Goal: Task Accomplishment & Management: Use online tool/utility

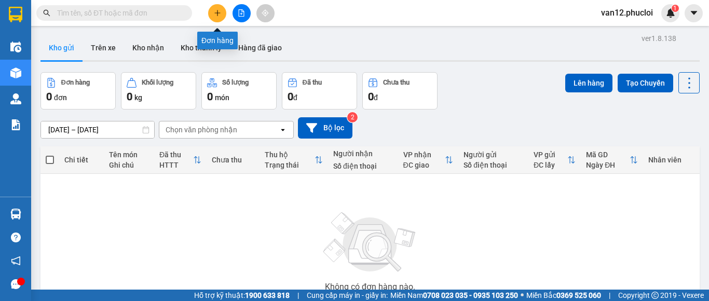
click at [214, 16] on icon "plus" at bounding box center [217, 12] width 7 height 7
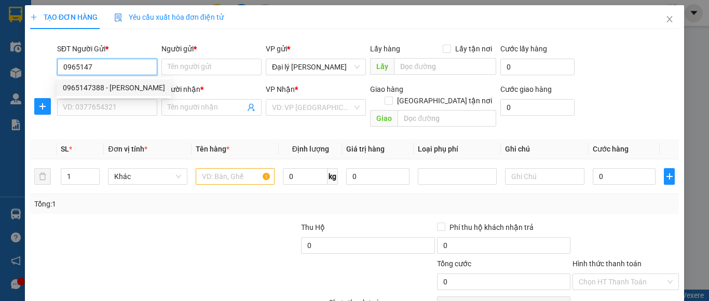
click at [120, 86] on div "0965147388 - [PERSON_NAME]" at bounding box center [114, 87] width 102 height 11
type input "0965147388"
type input "c Xuân"
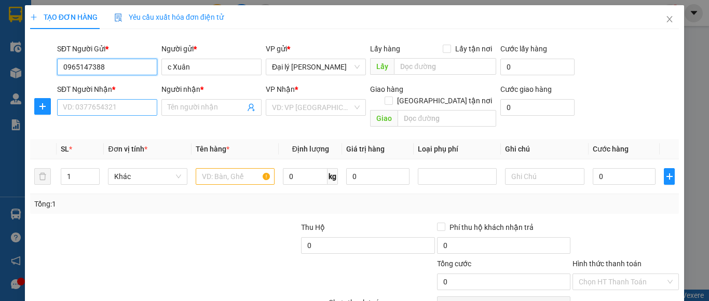
type input "0965147388"
click at [147, 112] on input "SĐT Người Nhận *" at bounding box center [107, 107] width 100 height 17
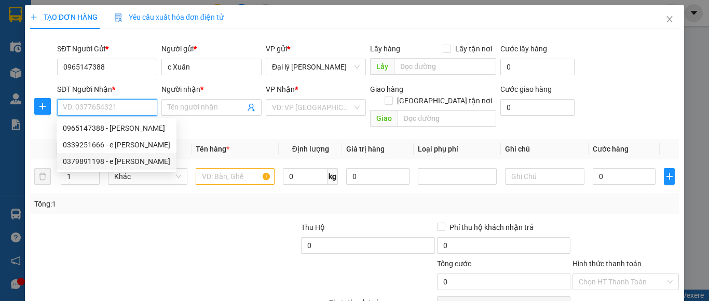
click at [131, 161] on div "0379891198 - e [PERSON_NAME]" at bounding box center [116, 161] width 107 height 11
type input "0379891198"
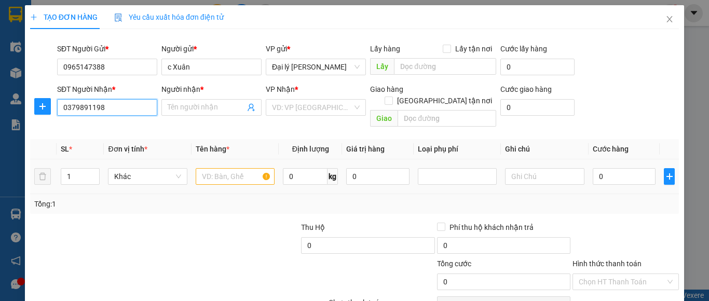
type input "e [PERSON_NAME]"
click at [263, 168] on input "text" at bounding box center [235, 176] width 79 height 17
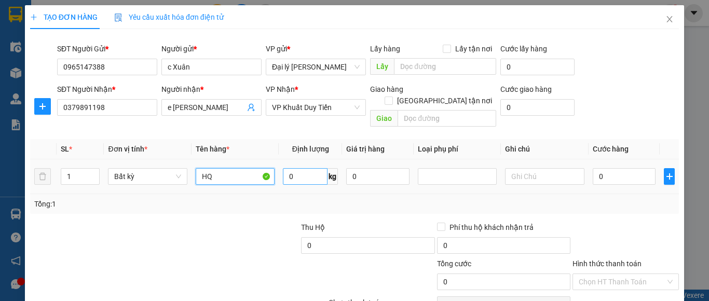
type input "HQ"
click at [288, 168] on input "0" at bounding box center [305, 176] width 45 height 17
type input "`"
type input "13"
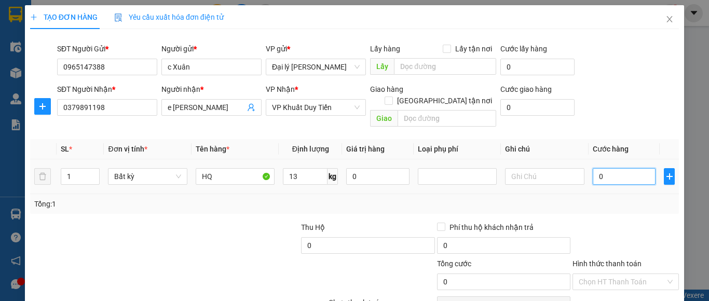
click at [594, 168] on input "0" at bounding box center [623, 176] width 63 height 17
type input "40.000"
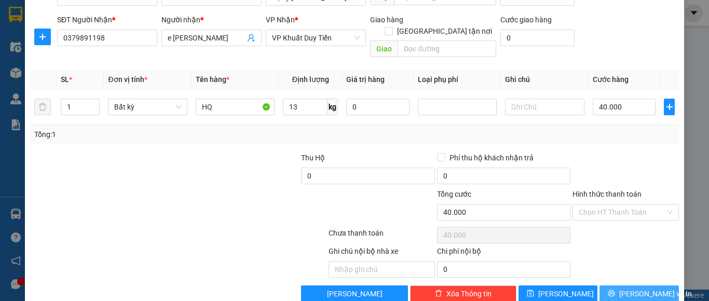
click at [629, 288] on span "[PERSON_NAME] và In" at bounding box center [655, 293] width 73 height 11
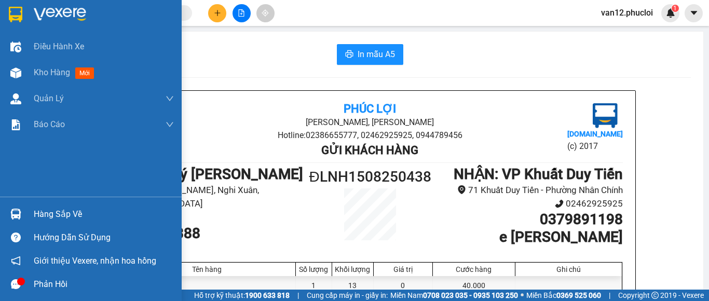
click at [17, 13] on img at bounding box center [15, 15] width 13 height 16
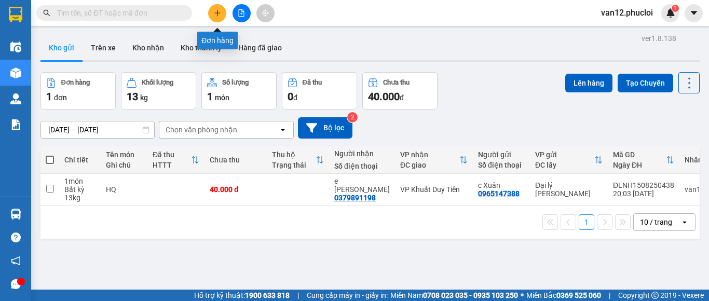
click at [219, 14] on icon "plus" at bounding box center [217, 12] width 7 height 7
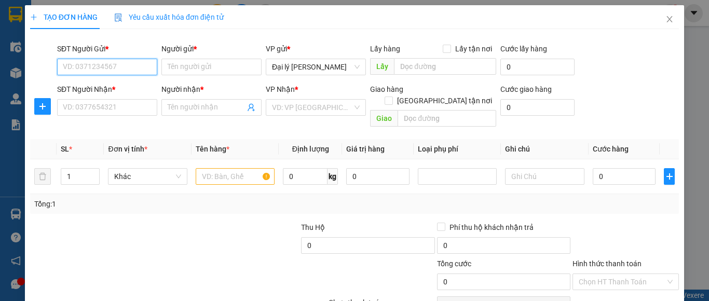
click at [149, 70] on input "SĐT Người Gửi *" at bounding box center [107, 67] width 100 height 17
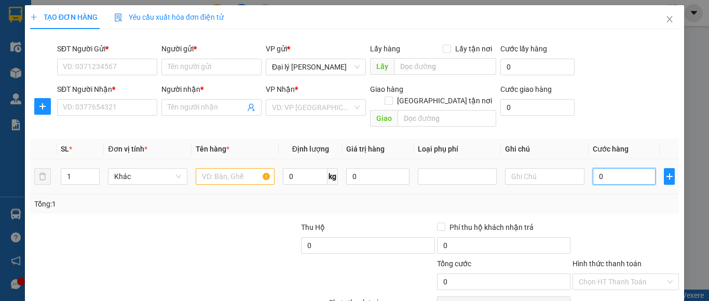
click at [593, 168] on input "0" at bounding box center [623, 176] width 63 height 17
type input "8"
type input "80"
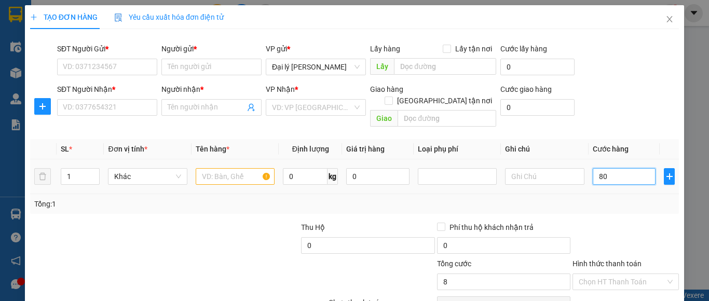
type input "80"
type input "8.000"
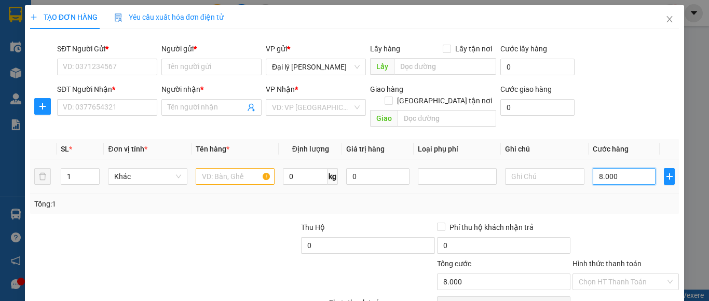
type input "80.000"
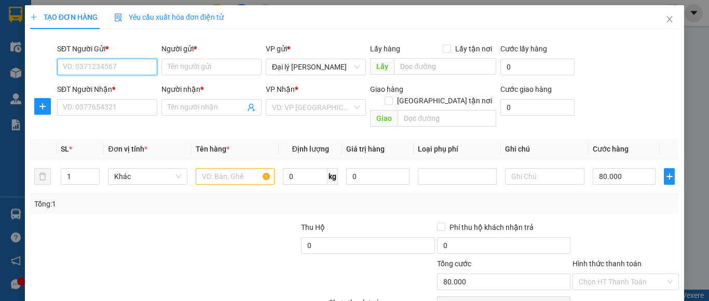
click at [150, 69] on input "SĐT Người Gửi *" at bounding box center [107, 67] width 100 height 17
click at [120, 88] on div "0355149159 - [GEOGRAPHIC_DATA]" at bounding box center [121, 87] width 117 height 11
type input "0355149159"
type input "Bà thu"
type input "0355149159"
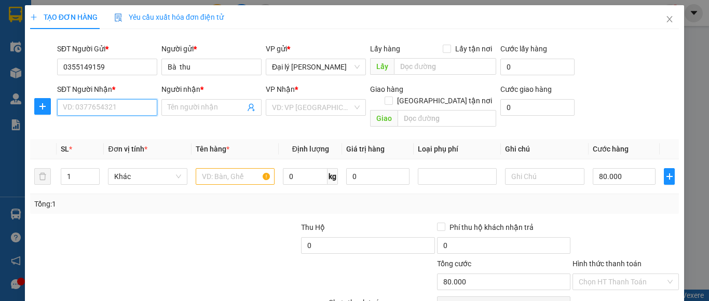
click at [146, 106] on input "SĐT Người Nhận *" at bounding box center [107, 107] width 100 height 17
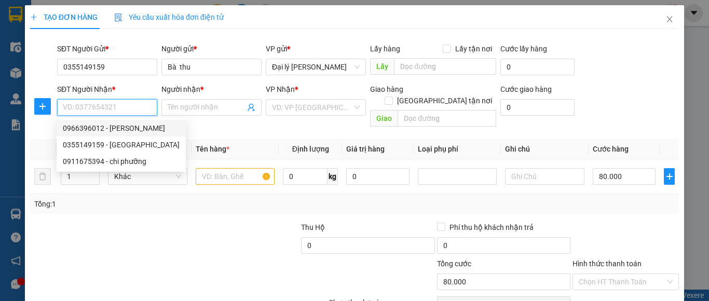
click at [150, 107] on input "SĐT Người Nhận *" at bounding box center [107, 107] width 100 height 17
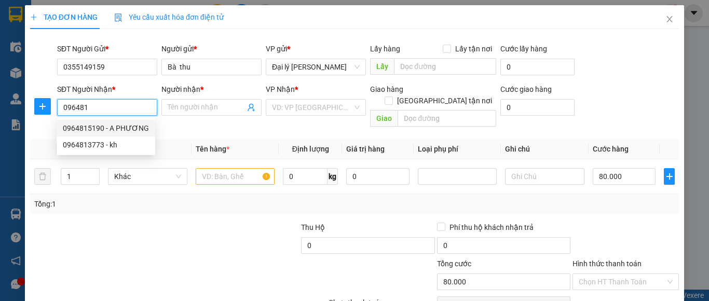
click at [136, 129] on div "0964815190 - A PHƯƠNG" at bounding box center [106, 127] width 86 height 11
type input "0964815190"
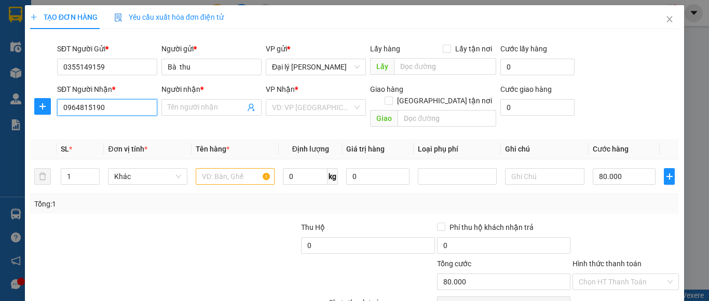
type input "A PHƯƠNG"
type input "0964815190"
click at [264, 168] on input "text" at bounding box center [235, 176] width 79 height 17
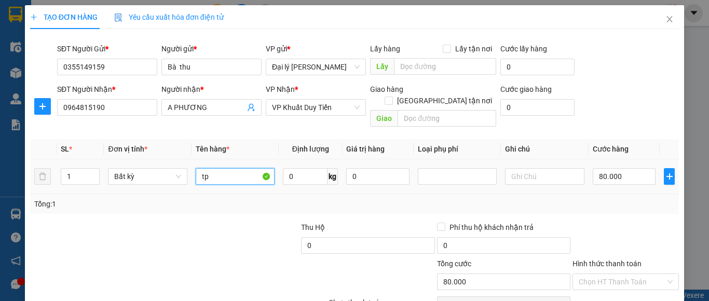
type input "t"
type input "TP"
click at [608, 259] on label "Hình thức thanh toán" at bounding box center [606, 263] width 69 height 8
click at [608, 274] on input "Hình thức thanh toán" at bounding box center [621, 282] width 87 height 16
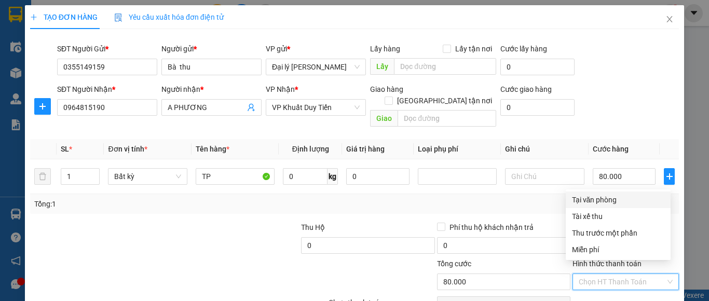
click at [600, 201] on div "Tại văn phòng" at bounding box center [618, 199] width 92 height 11
type input "0"
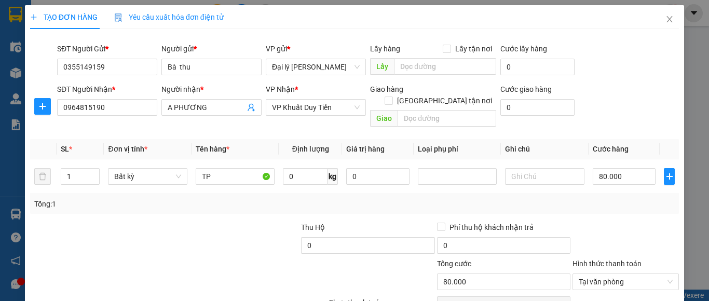
scroll to position [79, 0]
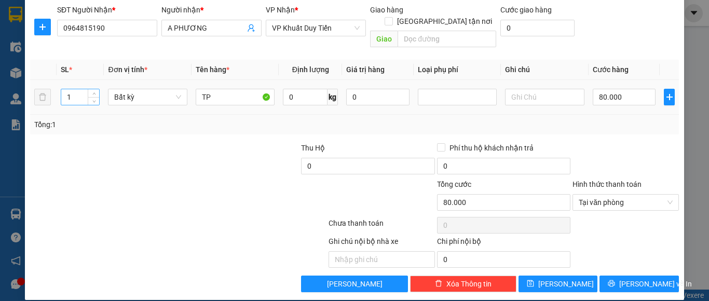
click at [70, 89] on input "1" at bounding box center [80, 97] width 38 height 16
type input "2"
click at [622, 278] on span "[PERSON_NAME] và In" at bounding box center [655, 283] width 73 height 11
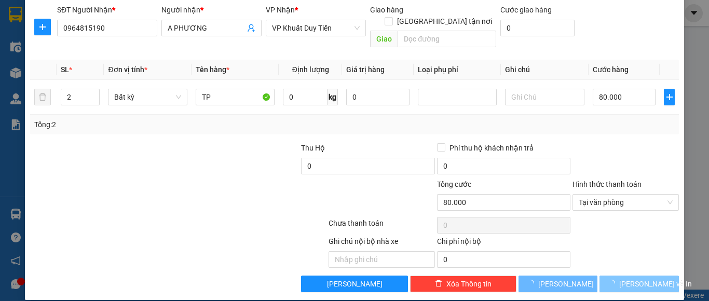
type input "0"
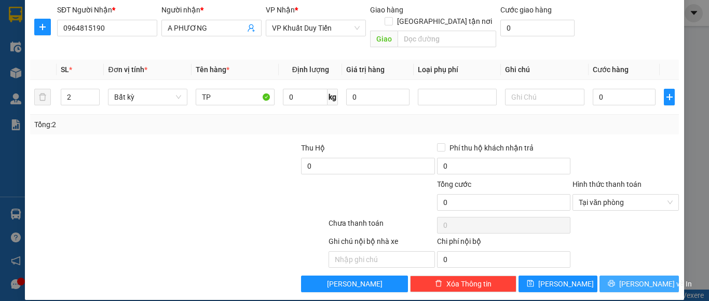
click at [622, 278] on span "[PERSON_NAME] và In" at bounding box center [655, 283] width 73 height 11
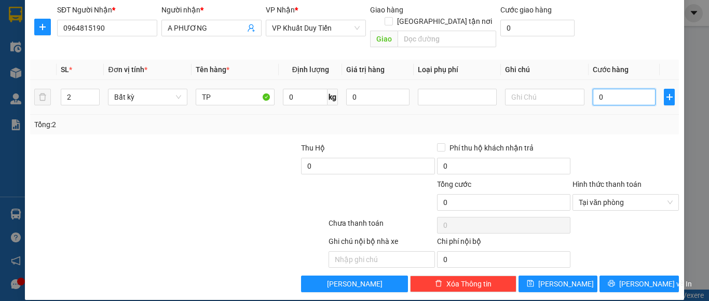
click at [595, 89] on input "0" at bounding box center [623, 97] width 63 height 17
type input "8"
type input "80"
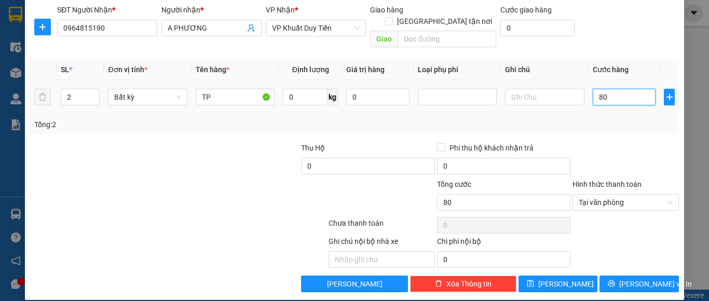
type input "800"
type input "8.000"
type input "80.000"
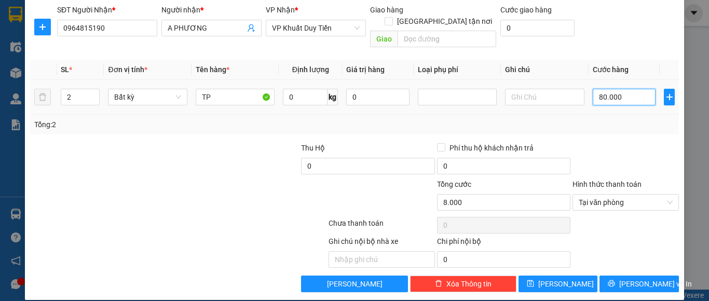
type input "80.000"
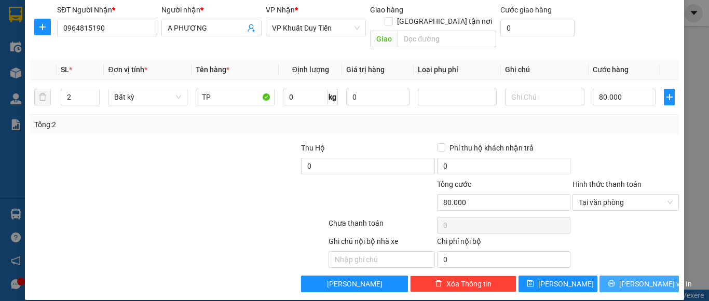
click at [637, 278] on span "[PERSON_NAME] và In" at bounding box center [655, 283] width 73 height 11
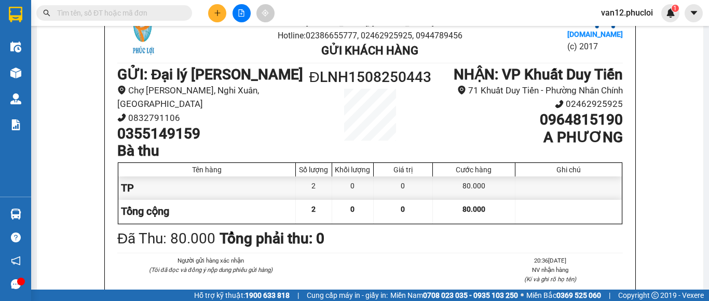
scroll to position [79, 0]
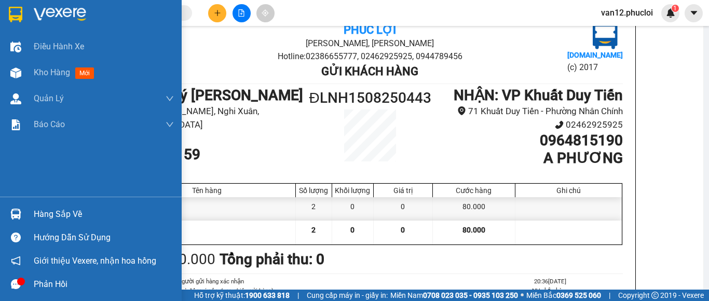
click at [16, 18] on img at bounding box center [15, 15] width 13 height 16
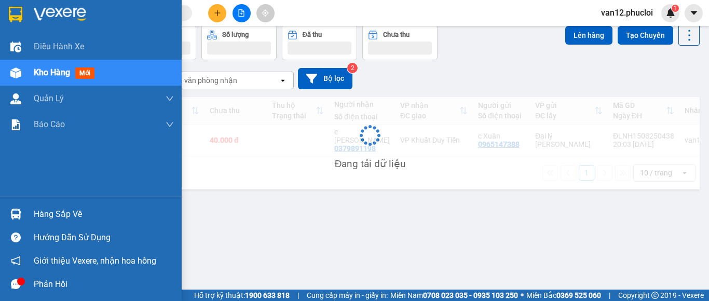
scroll to position [48, 0]
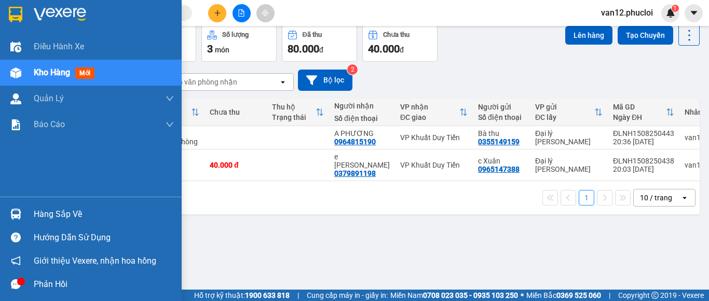
click at [12, 216] on img at bounding box center [15, 214] width 11 height 11
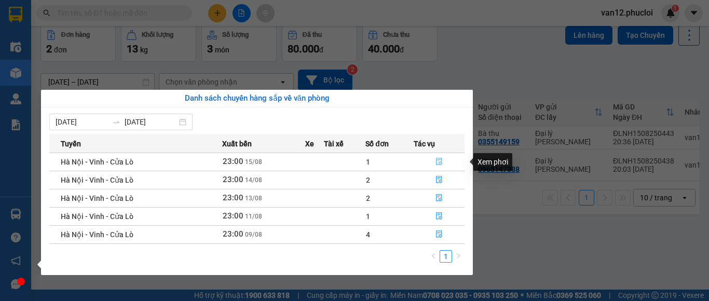
click at [440, 160] on icon "file-done" at bounding box center [439, 161] width 6 height 7
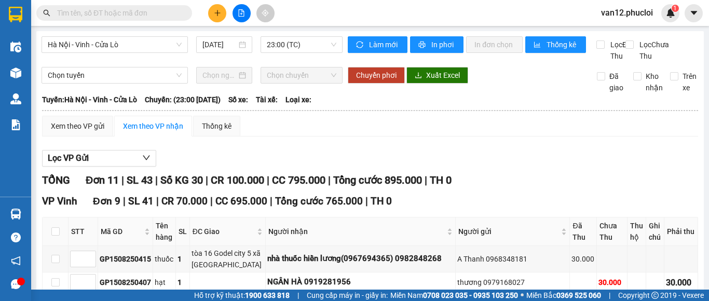
click at [671, 188] on div "TỔNG Đơn 11 | SL 43 | Số KG 30 | CR 100.000 | CC 795.000 | Tổng cước 895.000 | …" at bounding box center [370, 180] width 656 height 16
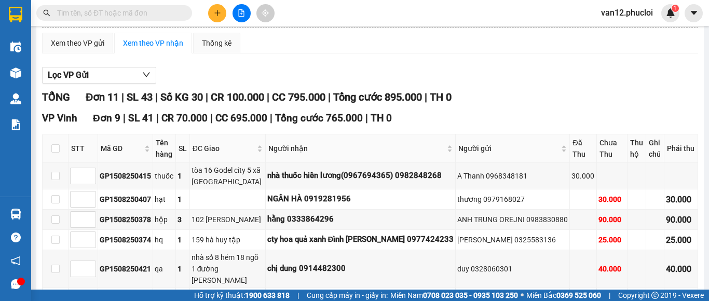
scroll to position [443, 0]
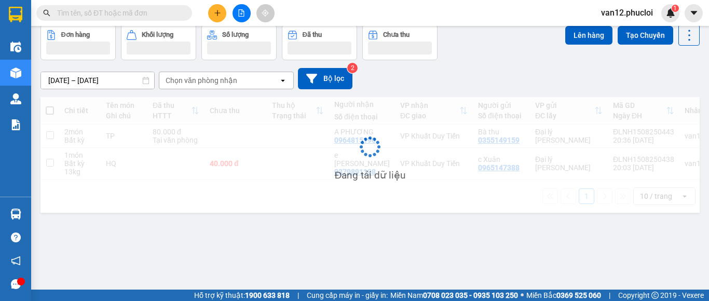
scroll to position [48, 0]
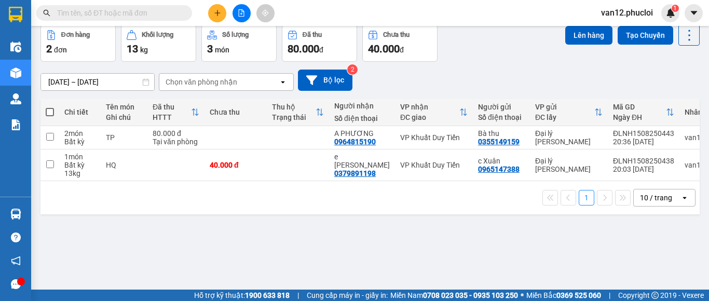
click at [49, 113] on span at bounding box center [50, 112] width 8 height 8
click at [50, 107] on input "checkbox" at bounding box center [50, 107] width 0 height 0
checkbox input "true"
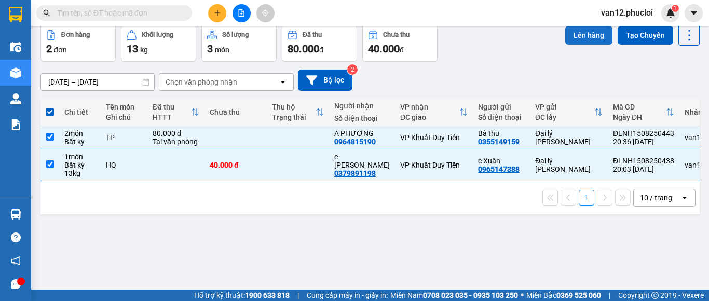
click at [578, 34] on button "Lên hàng" at bounding box center [588, 35] width 47 height 19
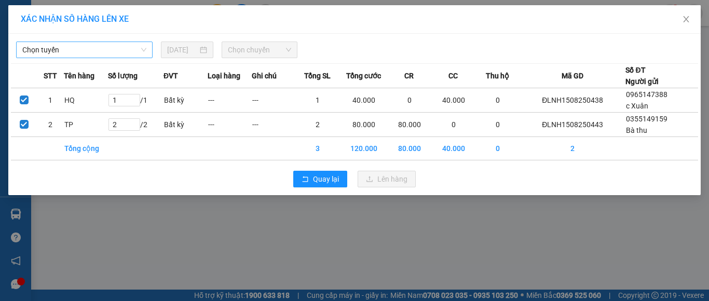
click at [142, 50] on span "Chọn tuyến" at bounding box center [84, 50] width 124 height 16
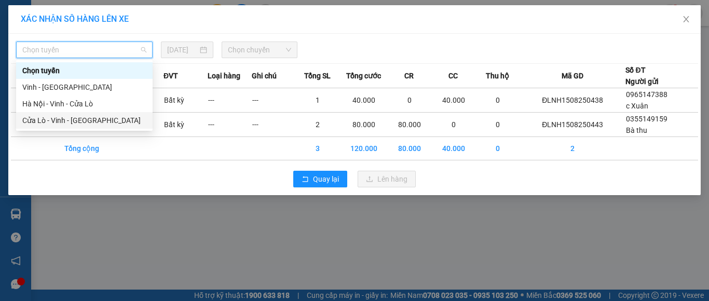
click at [89, 119] on div "Cửa Lò - Vinh - [GEOGRAPHIC_DATA]" at bounding box center [84, 120] width 124 height 11
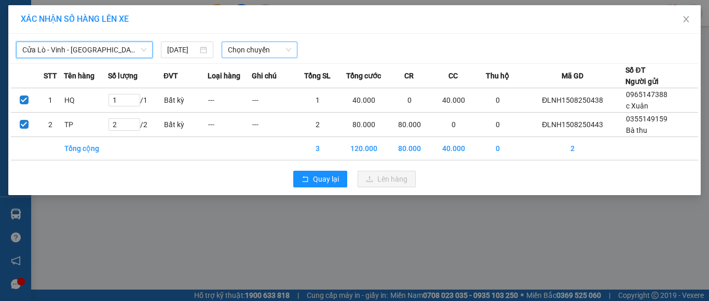
click at [287, 49] on span "Chọn chuyến" at bounding box center [260, 50] width 64 height 16
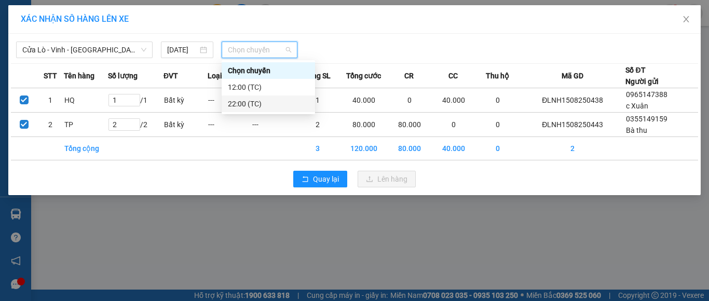
click at [254, 105] on div "22:00 (TC)" at bounding box center [268, 103] width 81 height 11
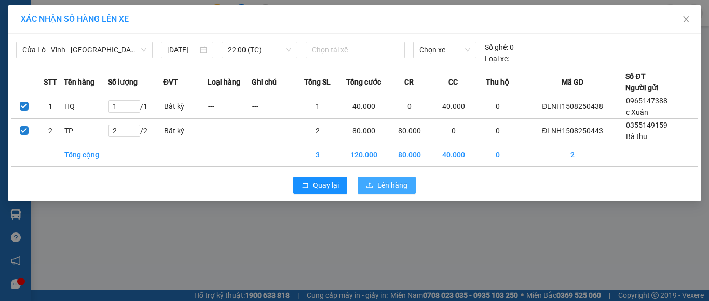
click at [379, 184] on span "Lên hàng" at bounding box center [392, 184] width 30 height 11
